Goal: Find contact information: Find contact information

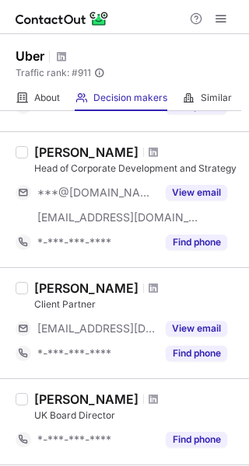
scroll to position [449, 0]
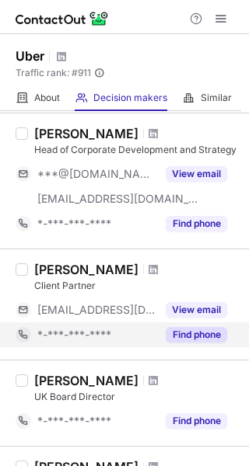
click at [23, 344] on div "*-***-***-****" at bounding box center [86, 335] width 141 height 25
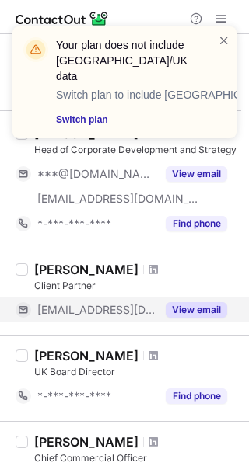
click at [181, 314] on button "View email" at bounding box center [196, 310] width 61 height 16
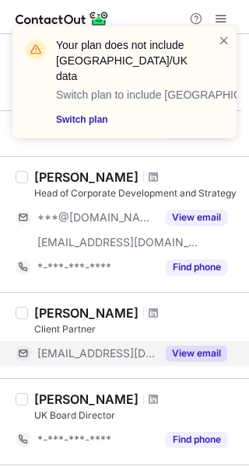
scroll to position [0, 0]
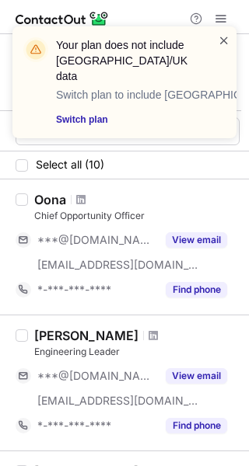
click at [221, 33] on span at bounding box center [224, 41] width 12 height 16
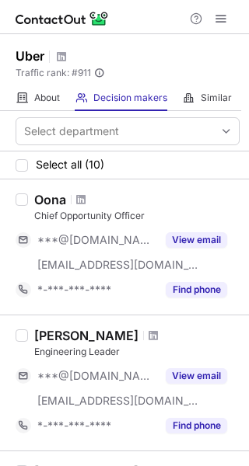
click at [214, 22] on span at bounding box center [220, 18] width 12 height 12
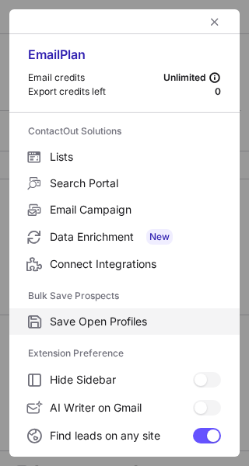
click at [74, 327] on span "Save Open Profiles" at bounding box center [135, 322] width 171 height 14
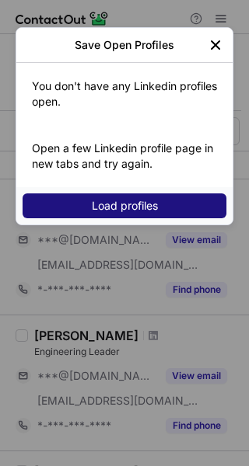
click at [113, 200] on span "Load profiles" at bounding box center [125, 206] width 66 height 12
click at [112, 204] on span "Load profiles" at bounding box center [125, 206] width 66 height 12
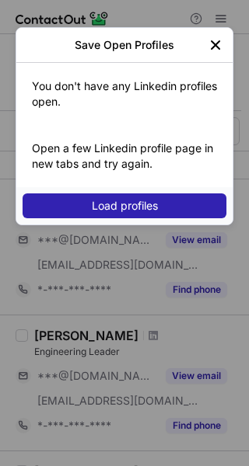
click at [215, 44] on img "left-button" at bounding box center [216, 45] width 16 height 16
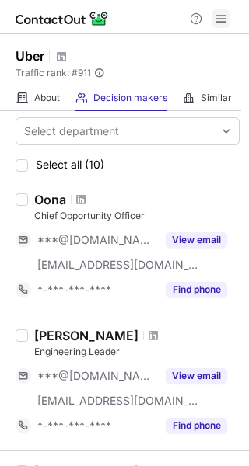
click at [228, 15] on button at bounding box center [220, 18] width 19 height 19
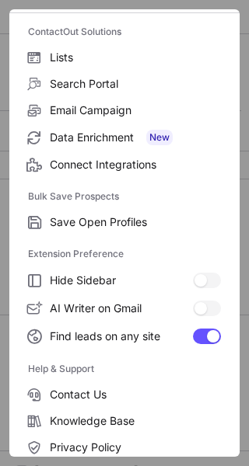
scroll to position [42, 0]
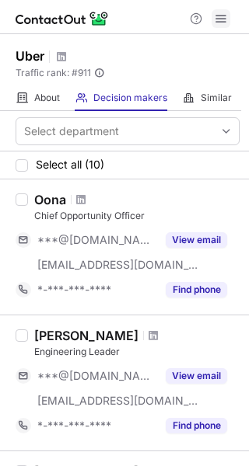
click at [228, 18] on button at bounding box center [220, 18] width 19 height 19
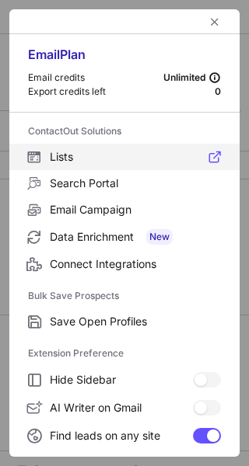
click at [115, 168] on label "Lists" at bounding box center [124, 157] width 230 height 26
